Goal: Transaction & Acquisition: Purchase product/service

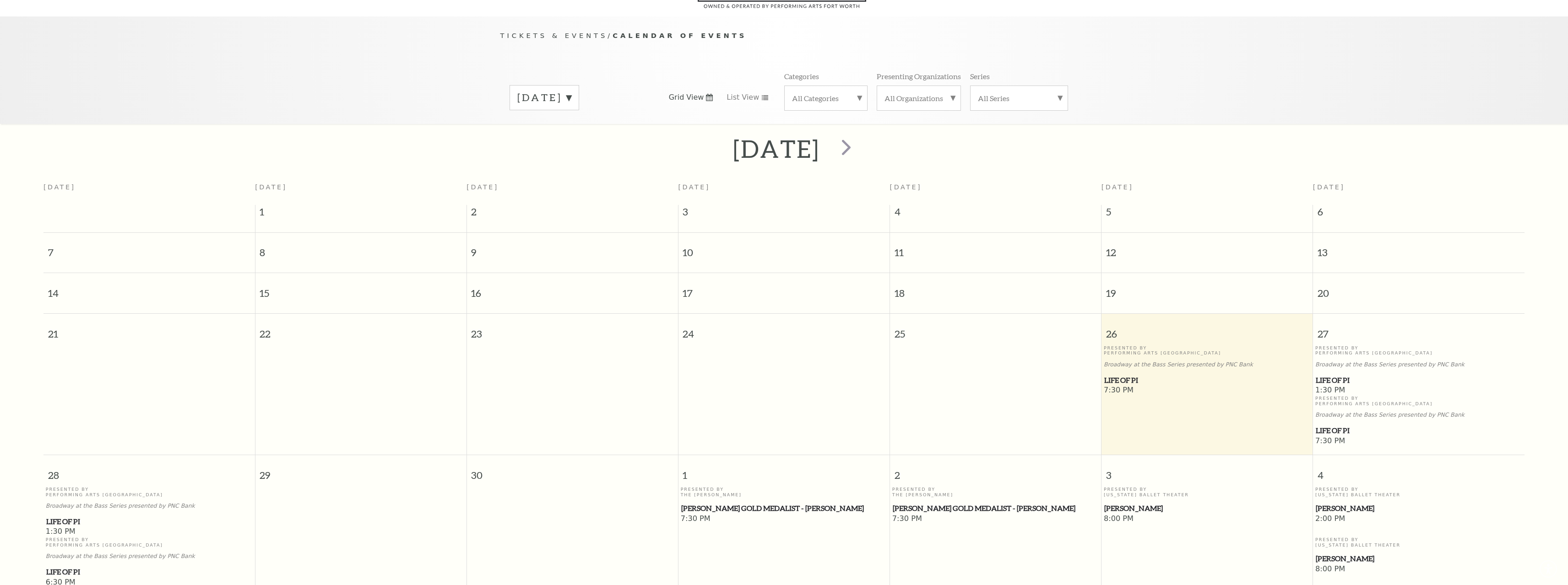
scroll to position [81, 0]
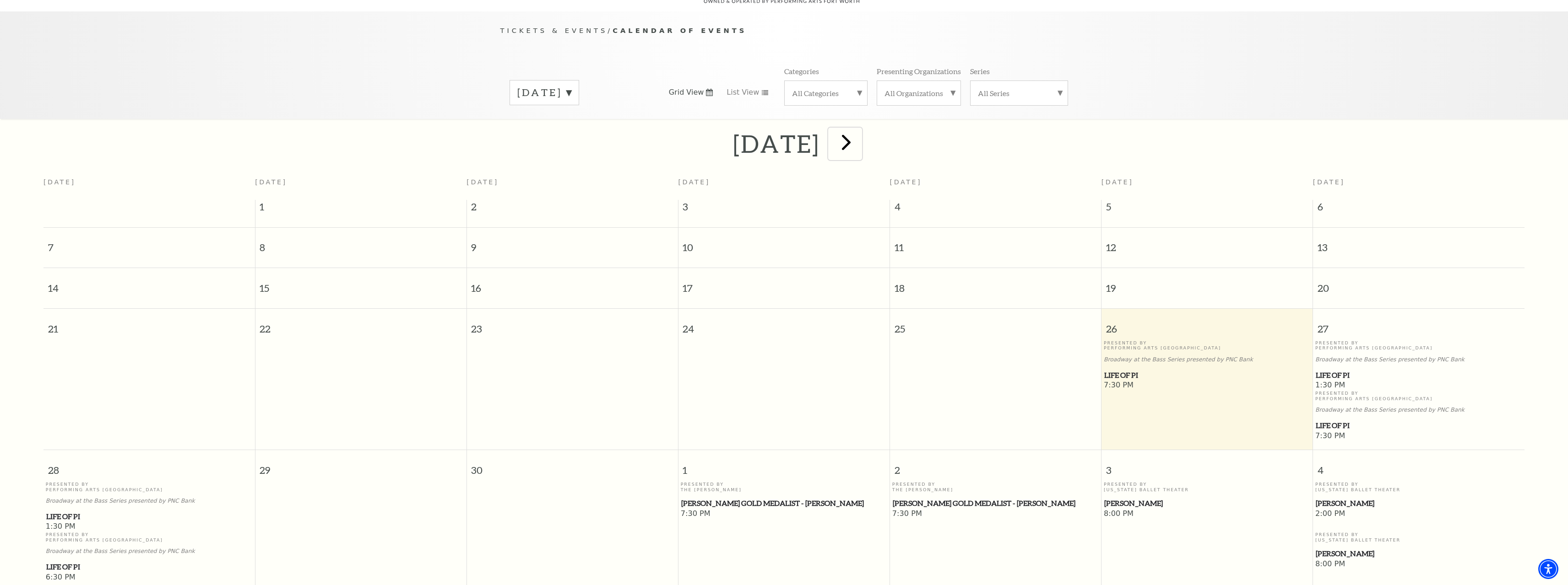
click at [859, 134] on span "next" at bounding box center [846, 142] width 26 height 26
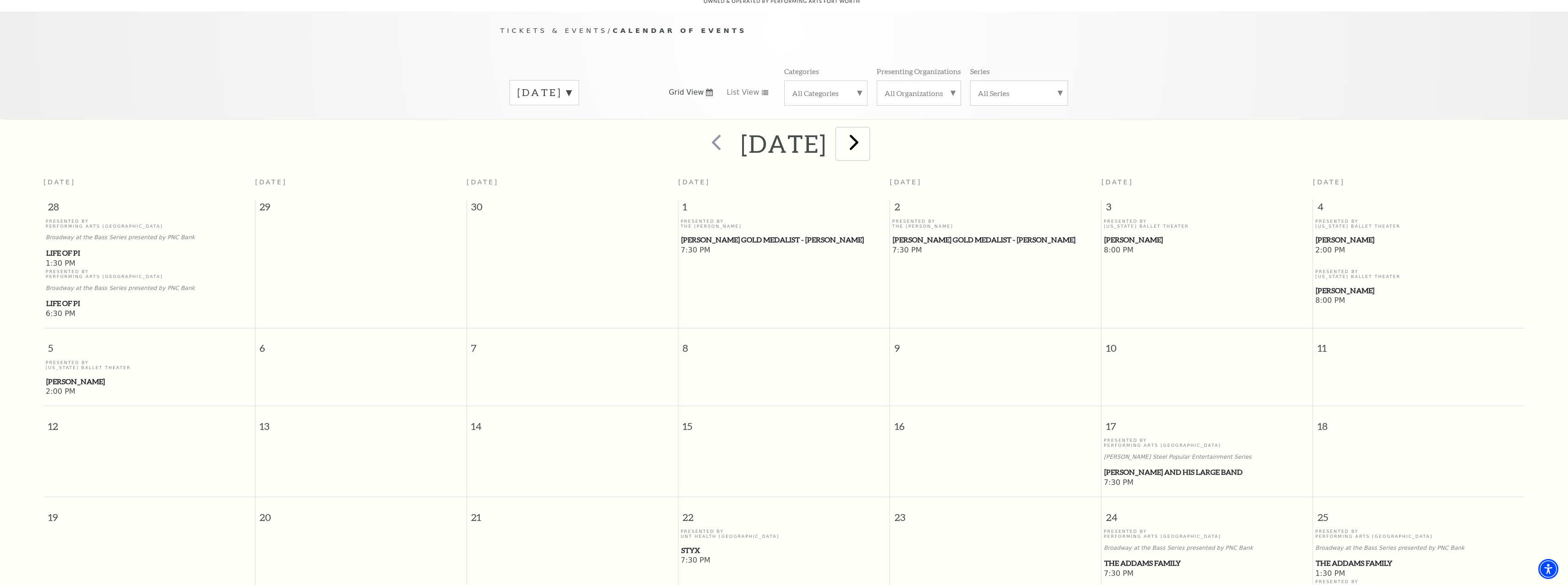
click at [867, 142] on span "next" at bounding box center [854, 142] width 26 height 26
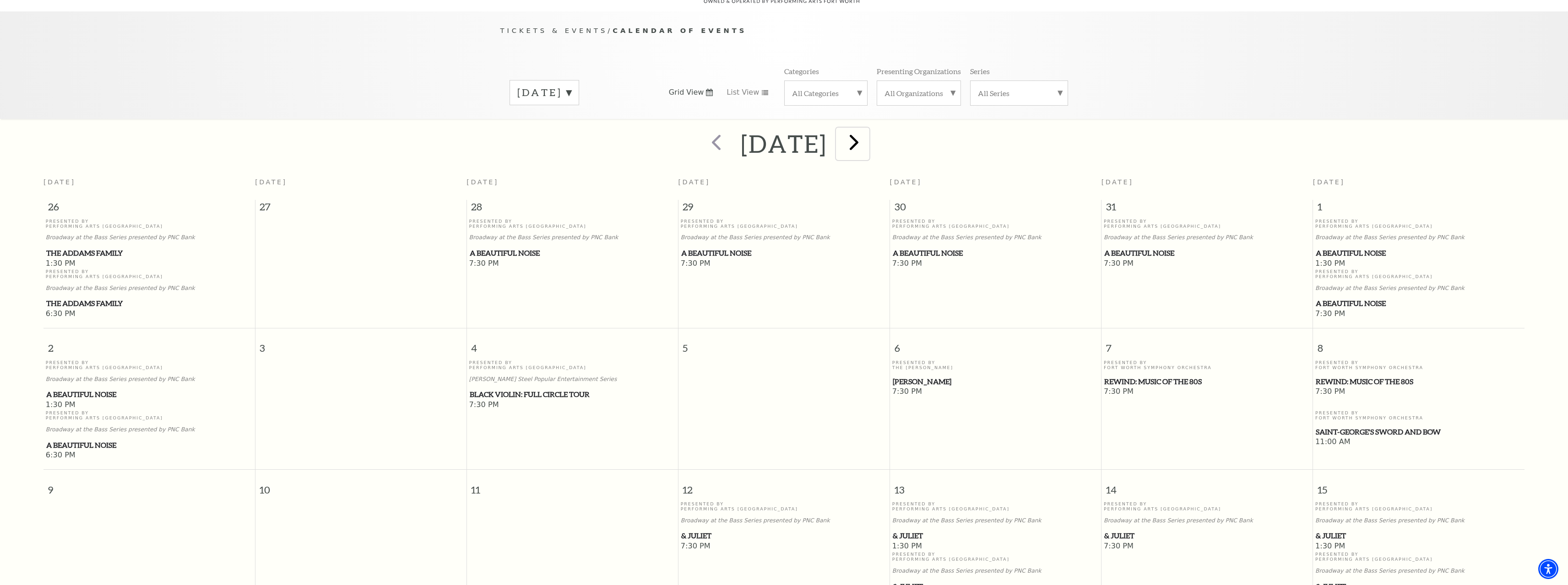
click at [867, 129] on span "next" at bounding box center [854, 142] width 26 height 26
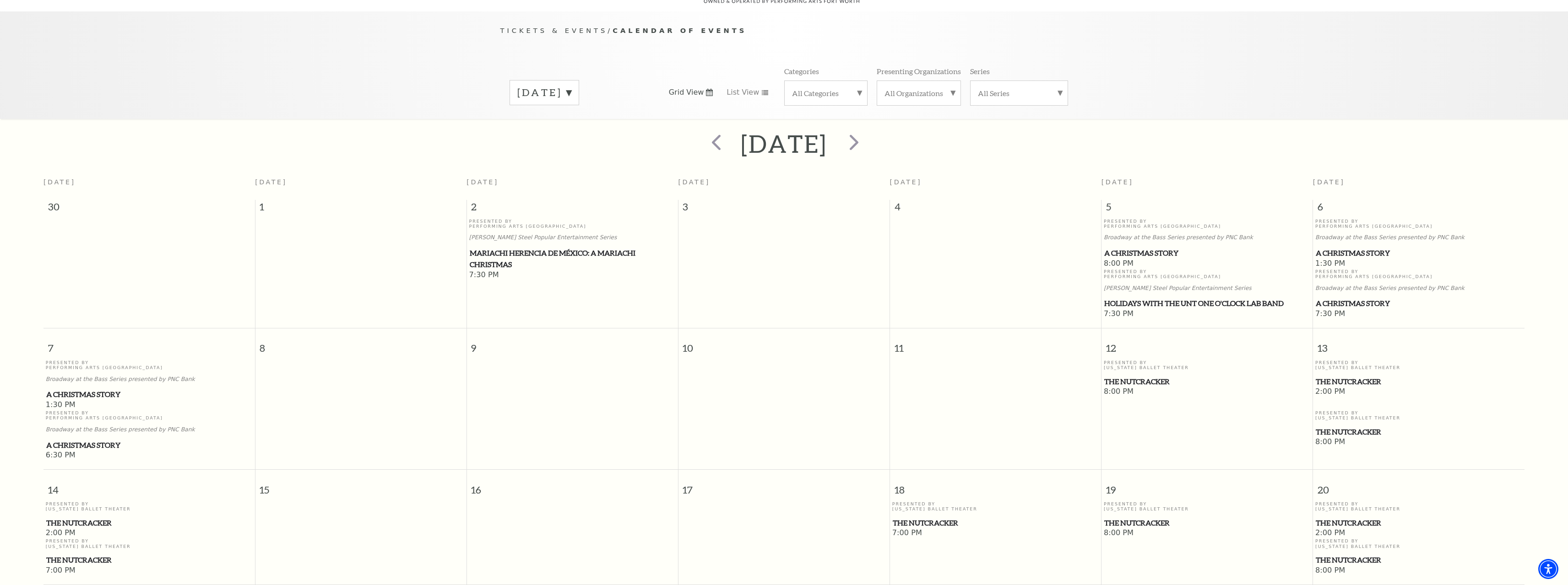
click at [1173, 99] on div "Tickets & Events / Calendar of Events December 2025 Grid View List View Categor…" at bounding box center [784, 66] width 1568 height 108
click at [1131, 248] on span "A Christmas Story" at bounding box center [1207, 254] width 206 height 12
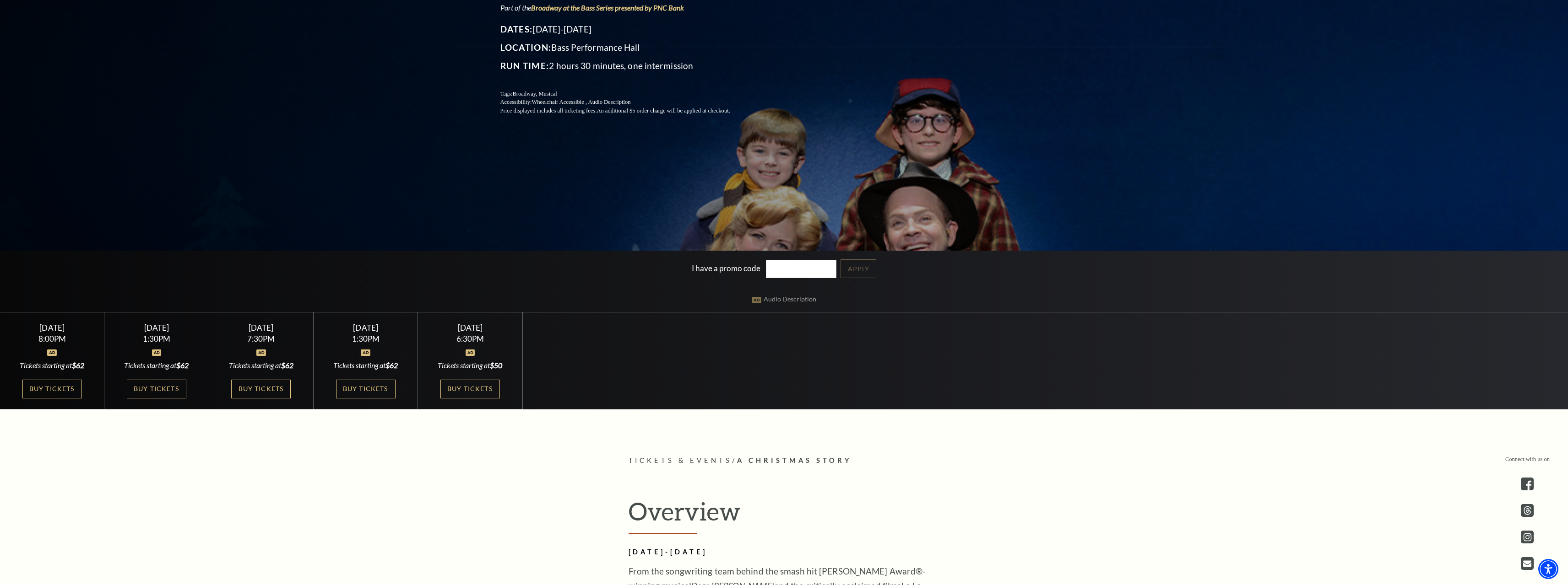
scroll to position [412, 0]
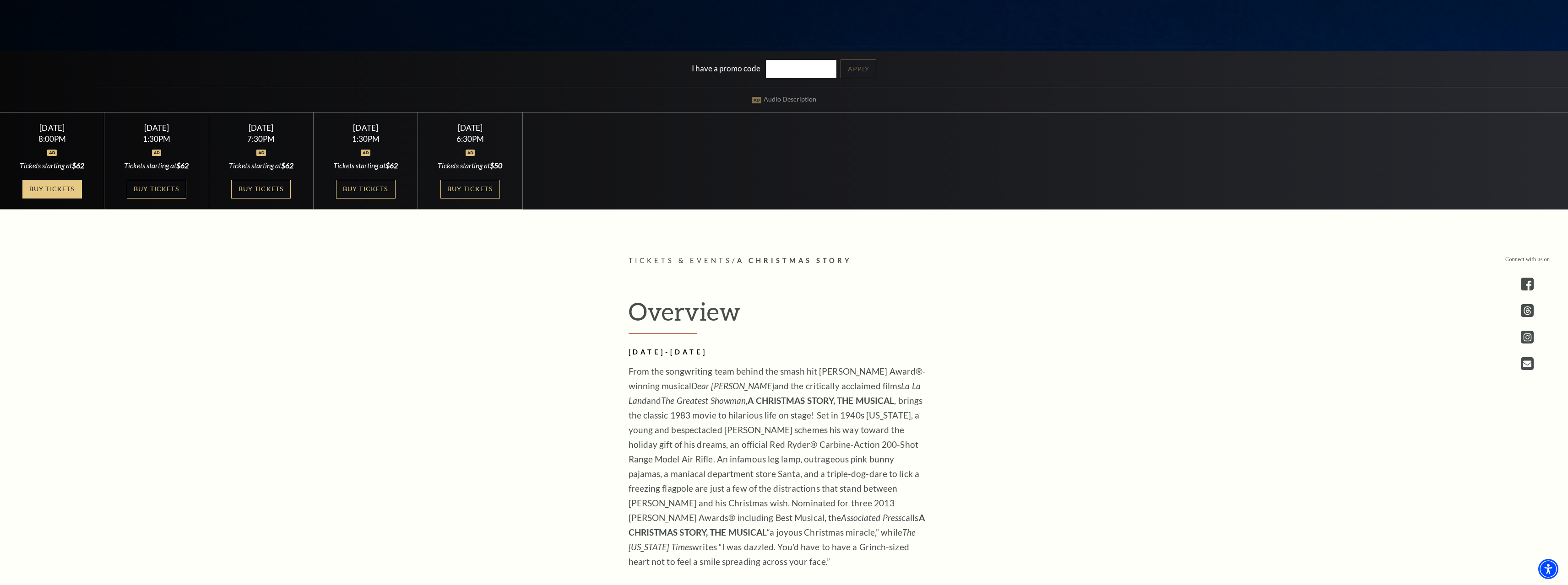
click at [71, 190] on link "Buy Tickets" at bounding box center [53, 189] width 60 height 19
